Goal: Task Accomplishment & Management: Manage account settings

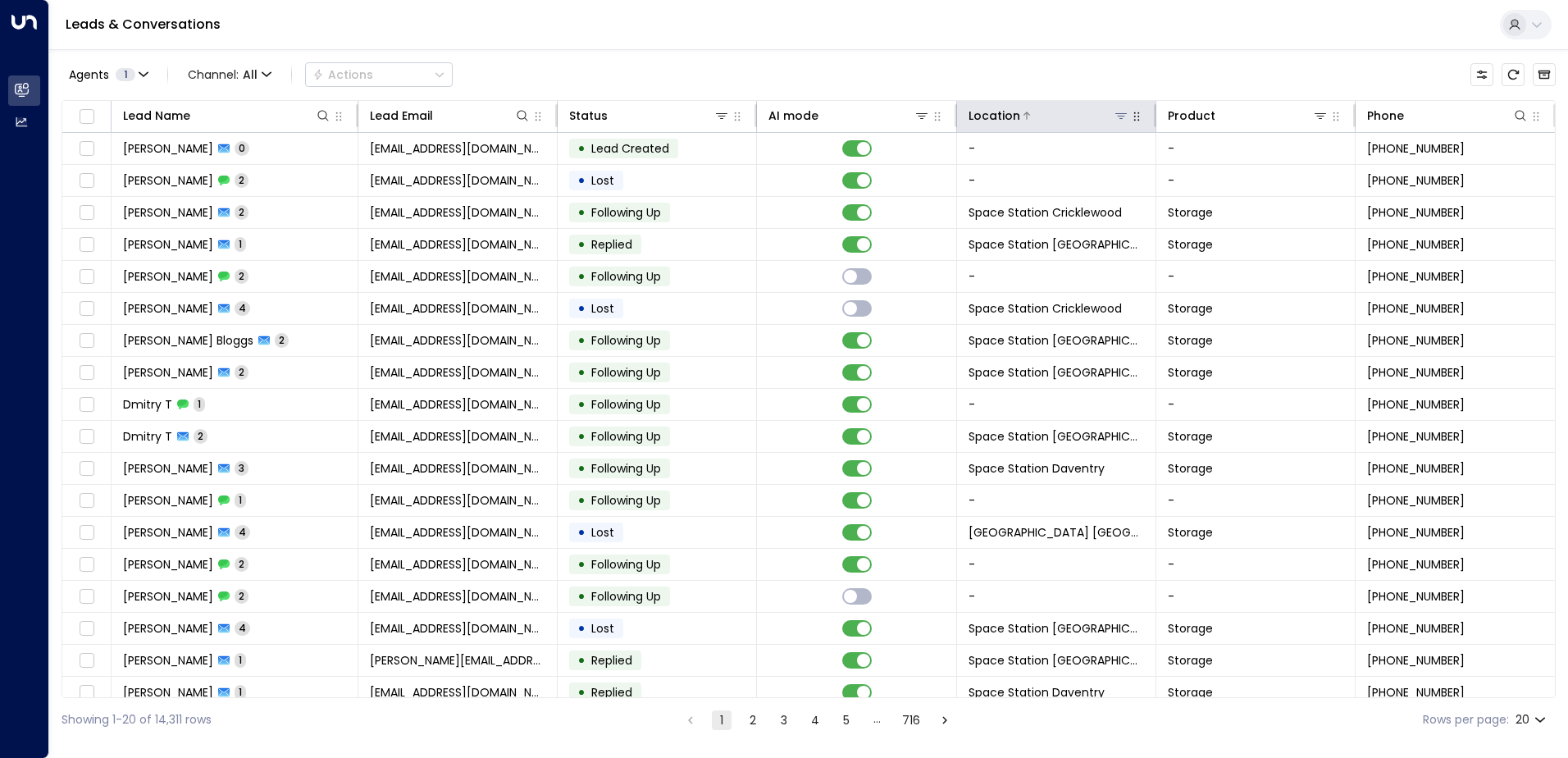
click at [1114, 112] on icon at bounding box center [1120, 115] width 13 height 13
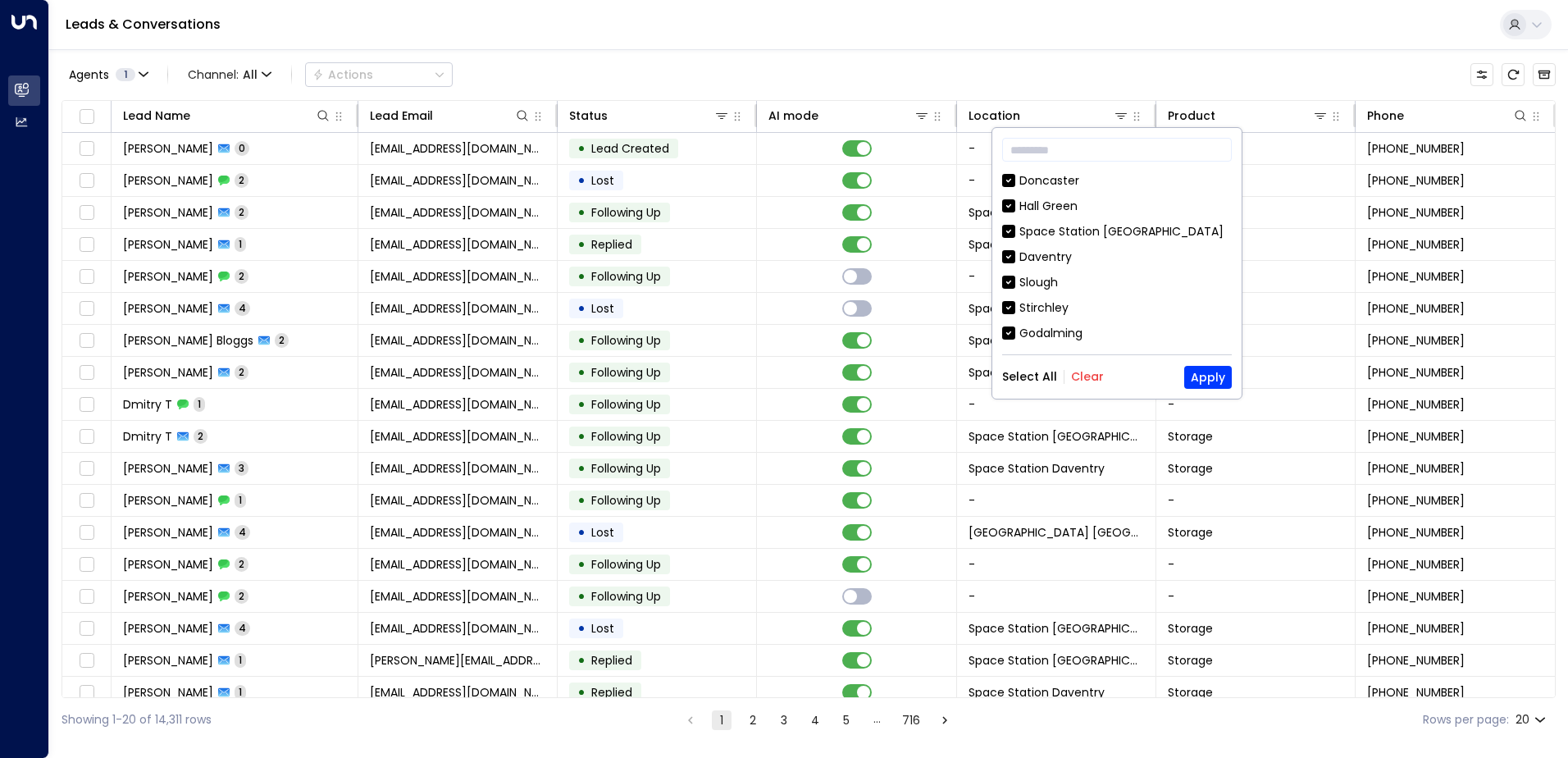
click at [1084, 377] on button "Clear" at bounding box center [1087, 376] width 33 height 13
click at [1092, 150] on input "text" at bounding box center [1117, 150] width 230 height 31
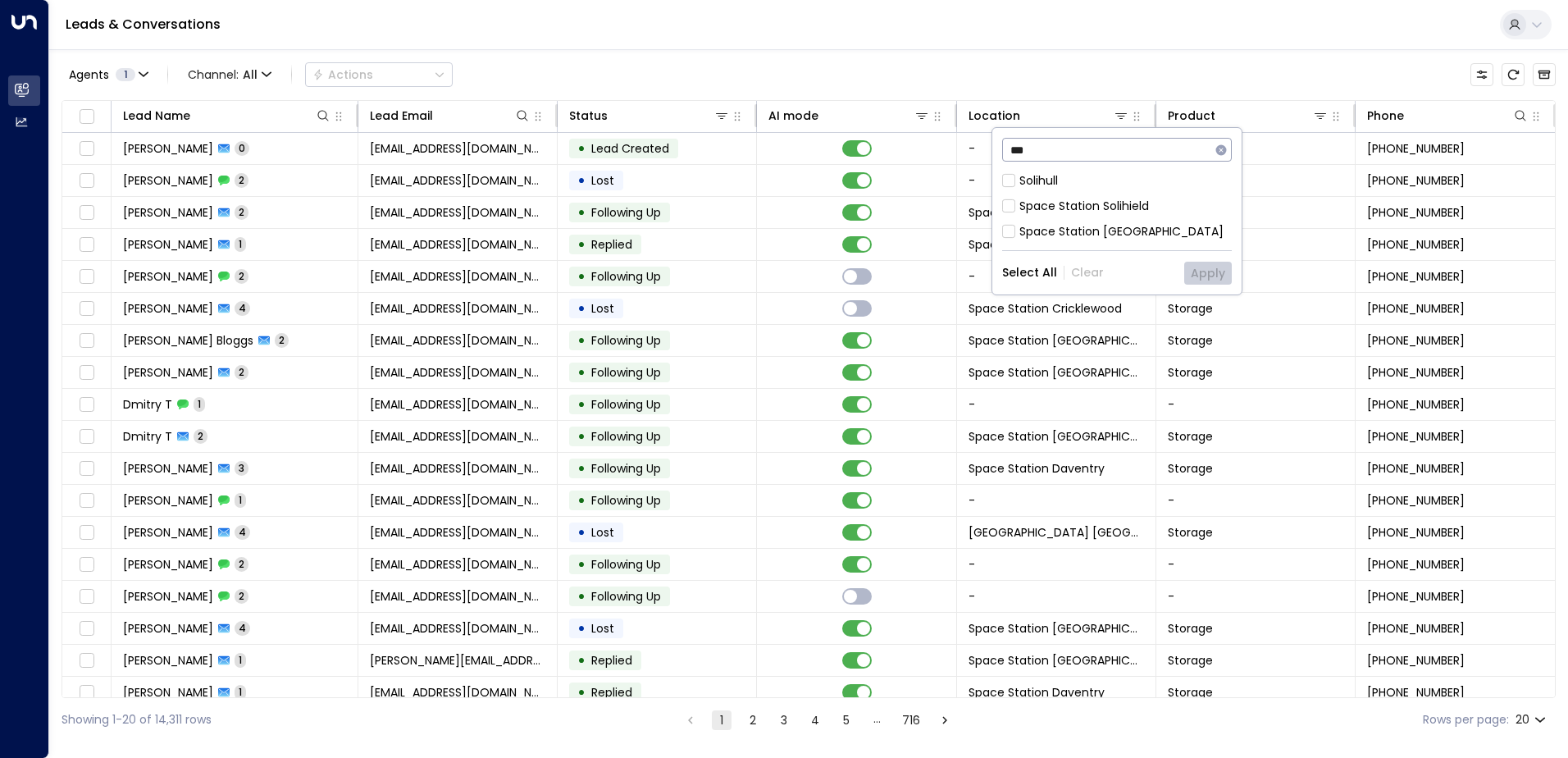
type input "***"
click at [1136, 200] on div "Space Station Solihield" at bounding box center [1084, 206] width 129 height 17
drag, startPoint x: 1190, startPoint y: 280, endPoint x: 1124, endPoint y: 203, distance: 101.4
click at [1124, 204] on div "*** ​ [GEOGRAPHIC_DATA] [GEOGRAPHIC_DATA] Solihull Select All Clear Apply" at bounding box center [1117, 211] width 249 height 167
click at [1124, 201] on div "Space Station Solihield" at bounding box center [1084, 206] width 129 height 17
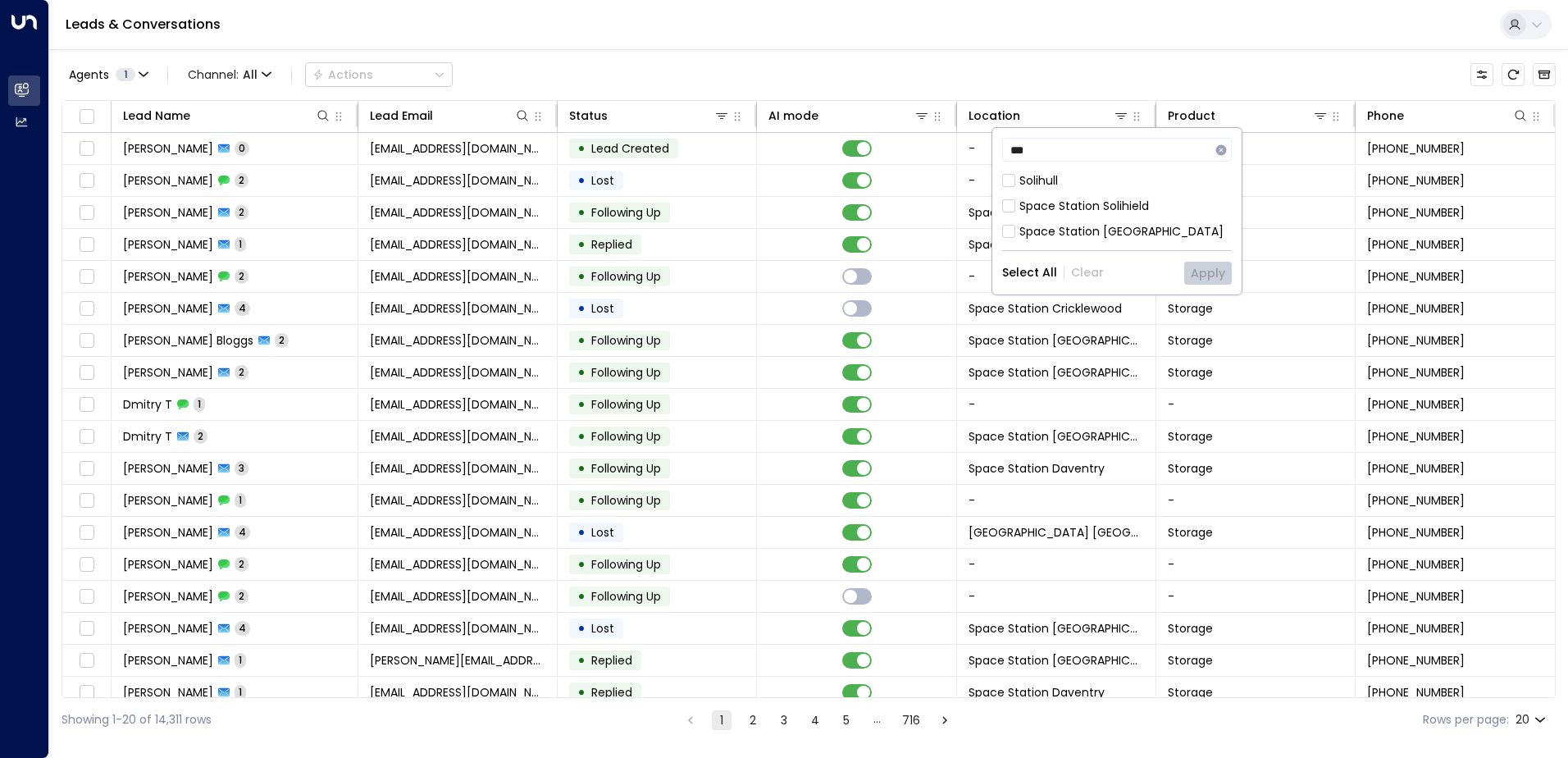
click at [1137, 235] on div "Space Station [GEOGRAPHIC_DATA]" at bounding box center [1122, 232] width 204 height 17
click at [1189, 267] on button "Apply" at bounding box center [1208, 273] width 48 height 23
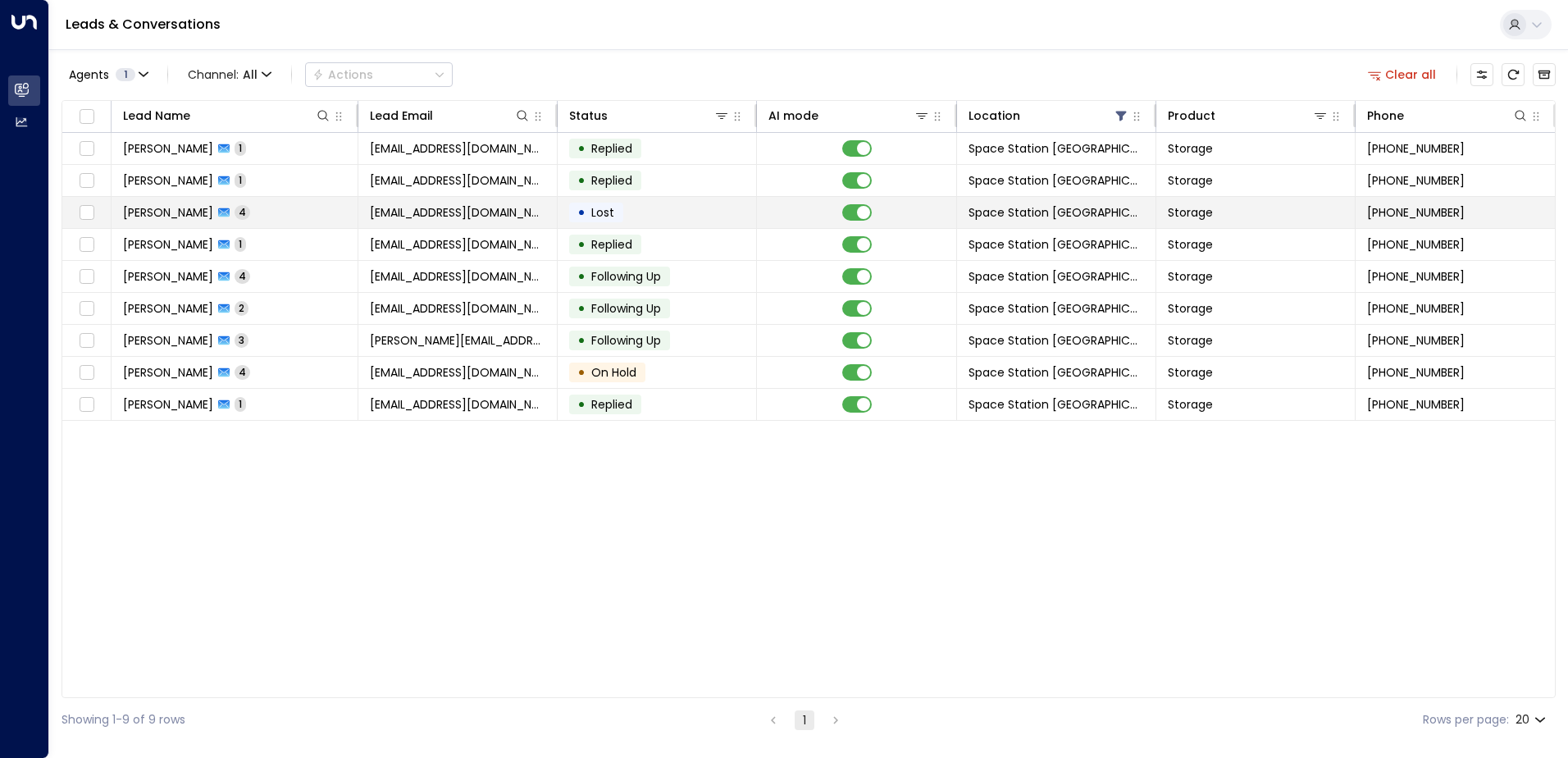
click at [774, 206] on td at bounding box center [856, 212] width 199 height 32
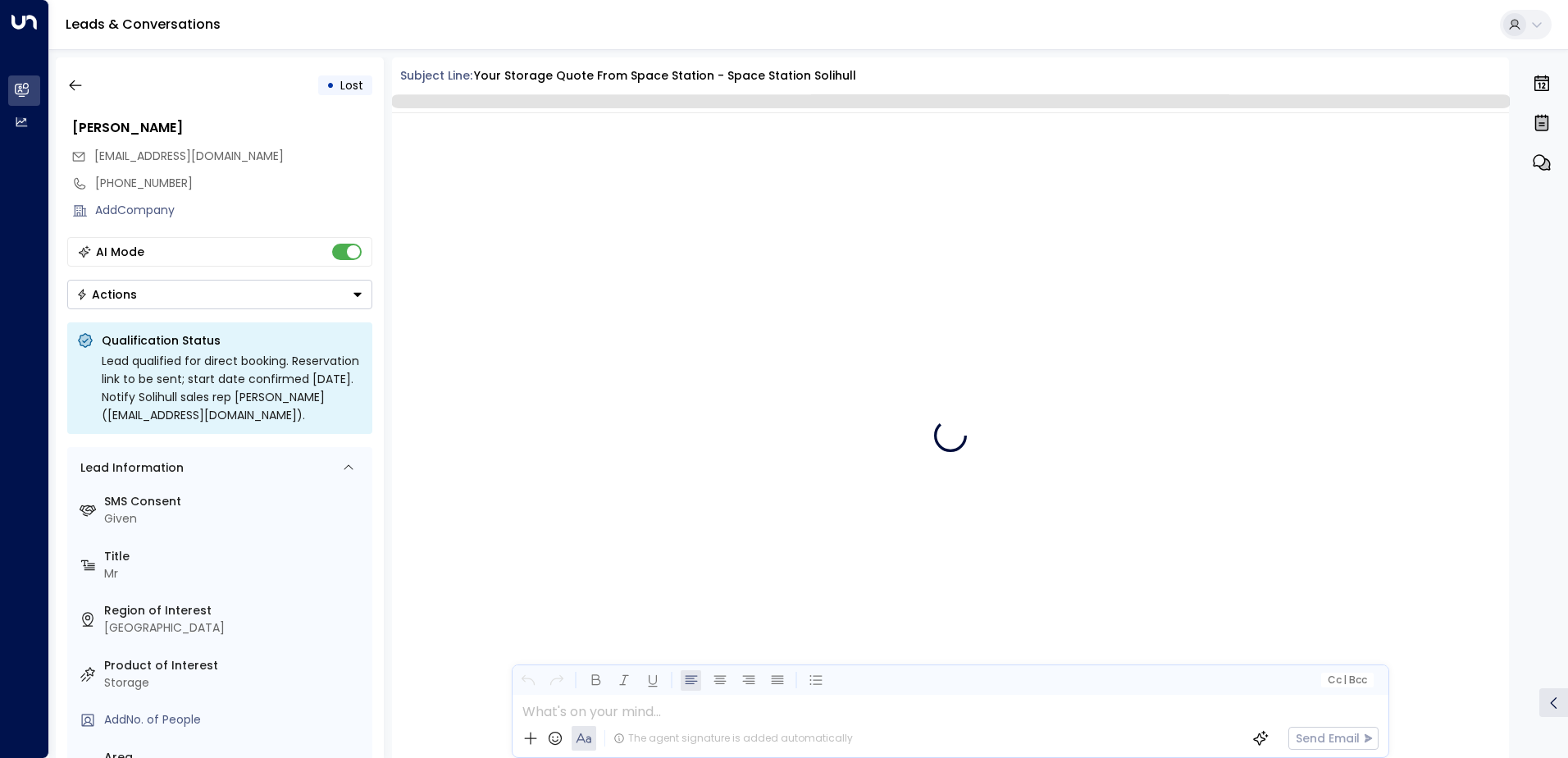
scroll to position [3433, 0]
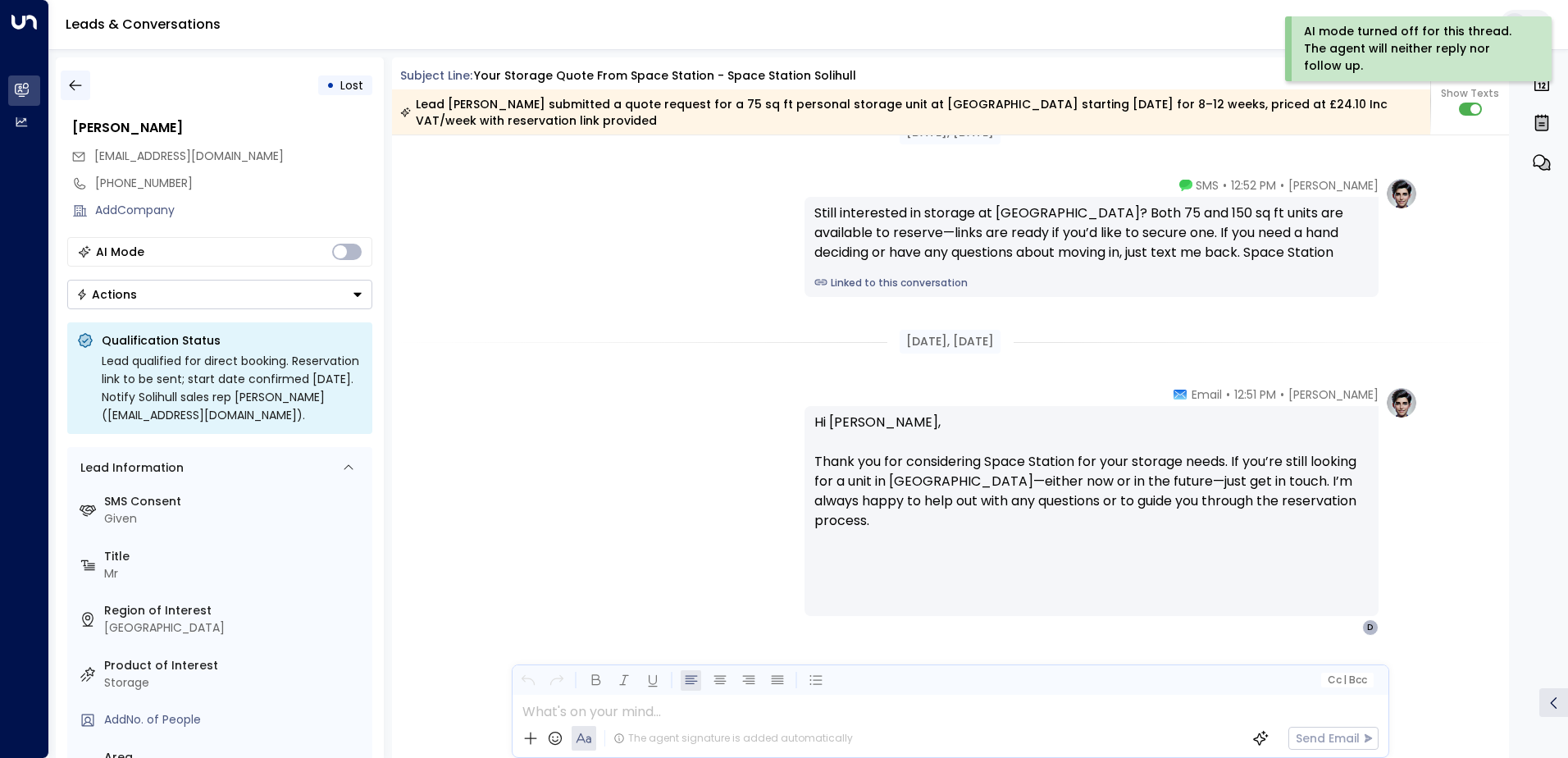
click at [74, 91] on icon "button" at bounding box center [75, 85] width 16 height 16
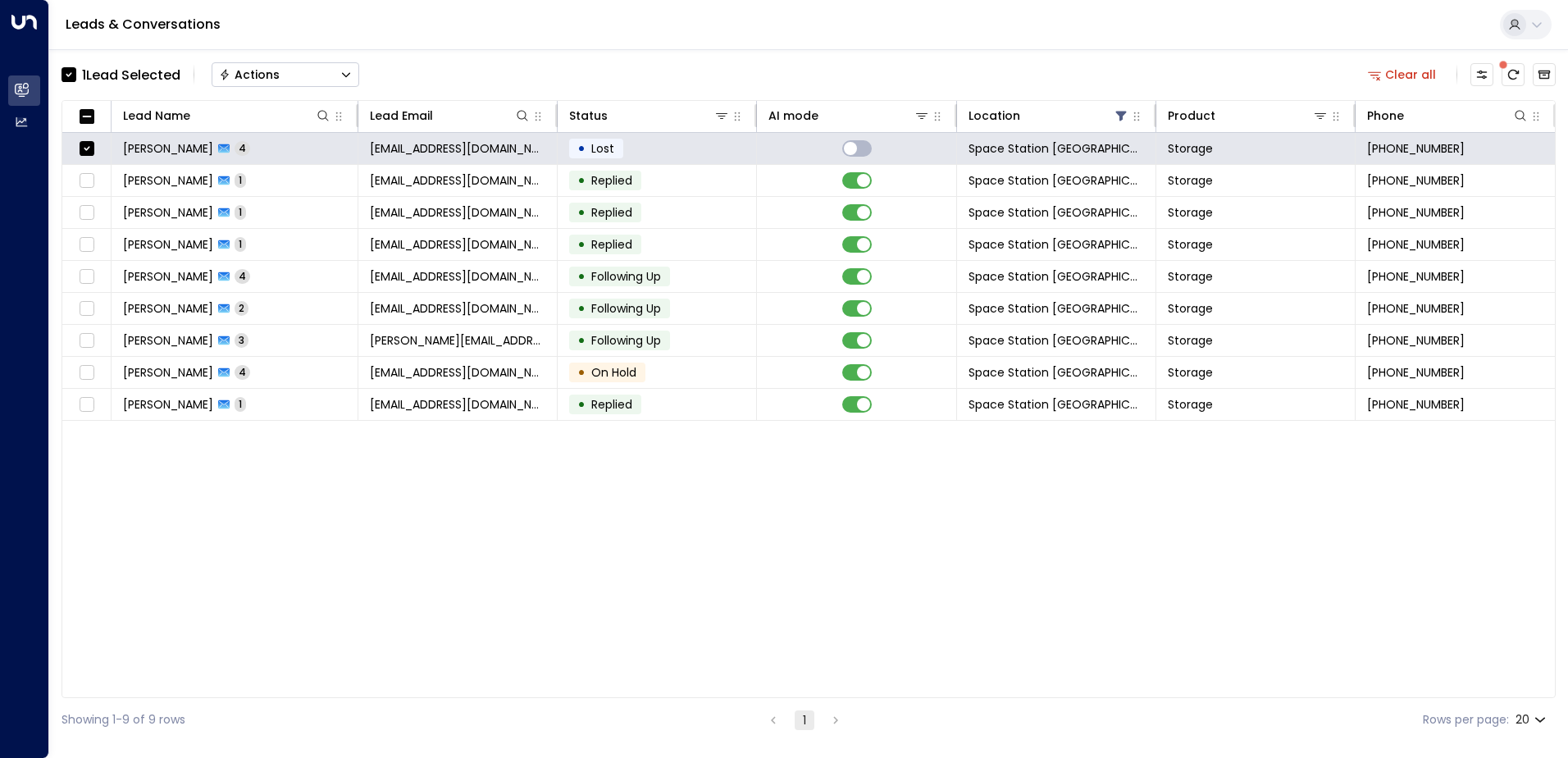
click at [260, 76] on div "Actions" at bounding box center [249, 74] width 60 height 14
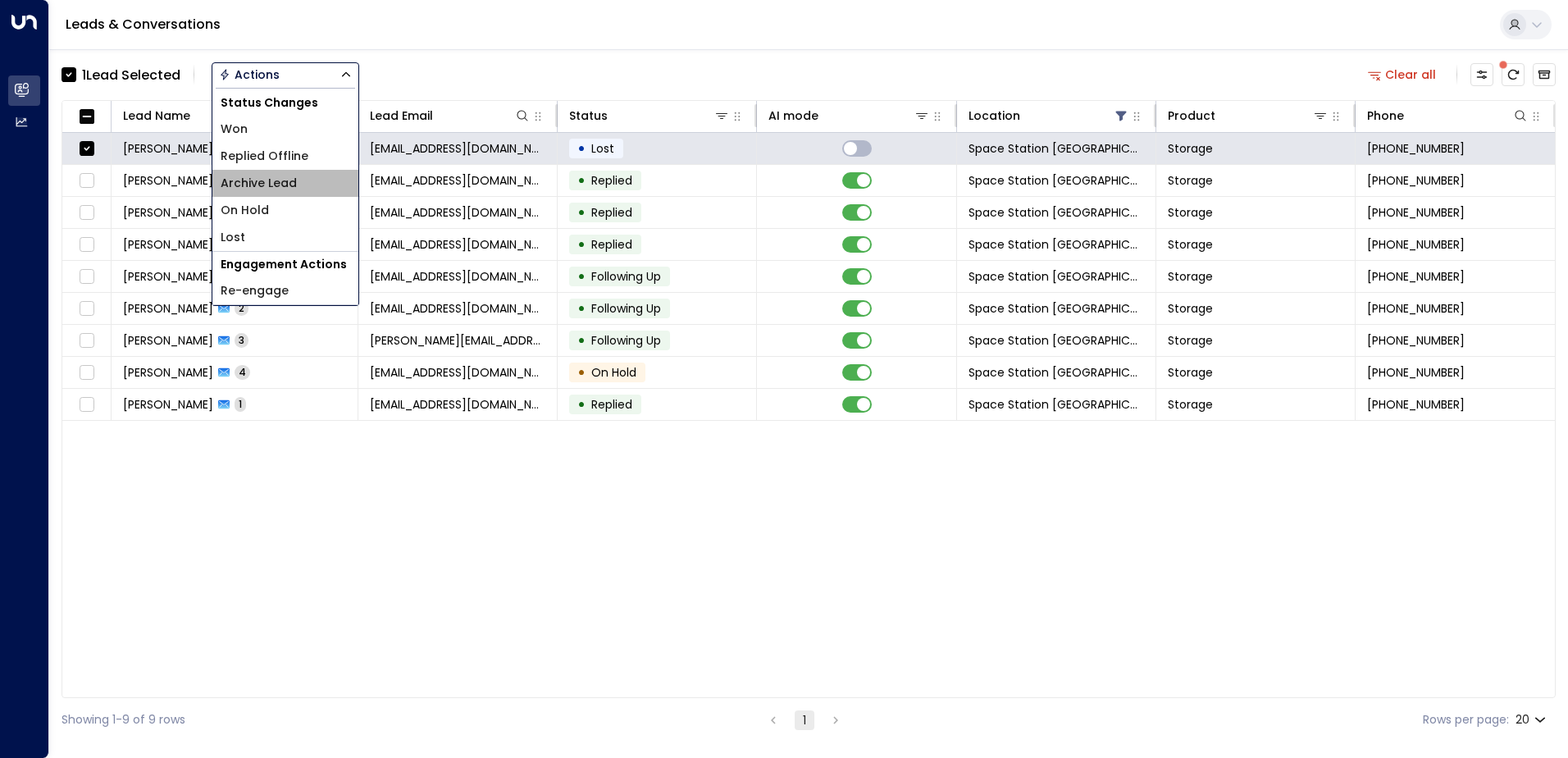
click at [296, 180] on span "Archive Lead" at bounding box center [259, 183] width 77 height 17
